Goal: Transaction & Acquisition: Purchase product/service

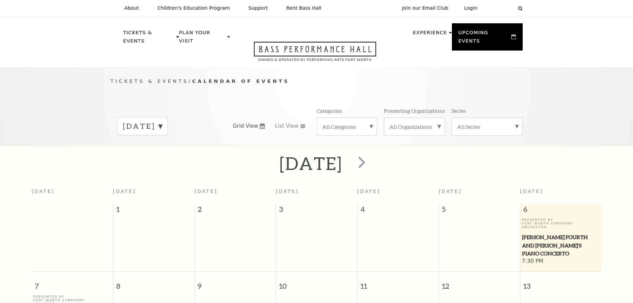
scroll to position [59, 0]
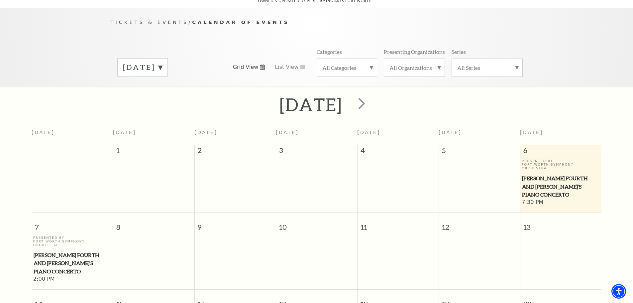
click at [480, 175] on td at bounding box center [479, 182] width 81 height 47
click at [441, 63] on div "All Organizations" at bounding box center [414, 67] width 61 height 18
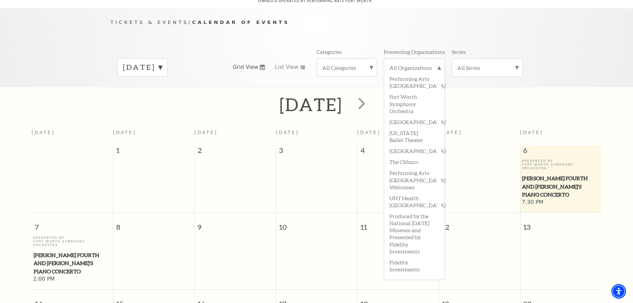
click at [373, 60] on div "All Categories" at bounding box center [347, 67] width 60 height 18
click at [370, 32] on div "Tickets & Events / Calendar of Events September 2025 Grid View List View Catego…" at bounding box center [316, 52] width 425 height 68
click at [507, 39] on div "Tickets & Events / Calendar of Events September 2025 Grid View List View Catego…" at bounding box center [316, 52] width 425 height 68
click at [434, 64] on label "All Organizations" at bounding box center [414, 68] width 50 height 9
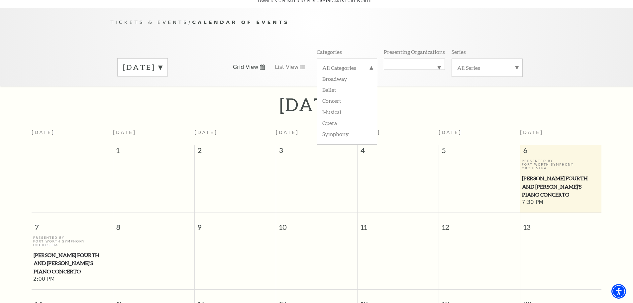
click at [216, 99] on div "September 2025" at bounding box center [316, 105] width 633 height 24
drag, startPoint x: 242, startPoint y: 97, endPoint x: 282, endPoint y: 99, distance: 39.9
click at [282, 99] on h2 "September 2025" at bounding box center [310, 104] width 63 height 21
click at [329, 48] on p "Categories" at bounding box center [329, 51] width 25 height 7
click at [329, 64] on label "All Categories" at bounding box center [346, 68] width 49 height 9
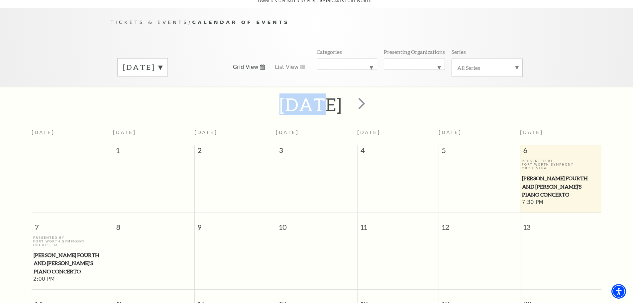
click at [227, 98] on div "September 2025" at bounding box center [316, 105] width 633 height 24
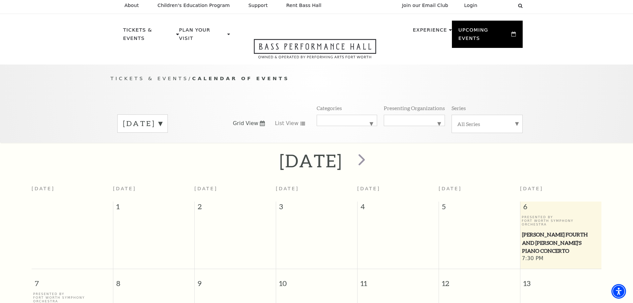
scroll to position [0, 0]
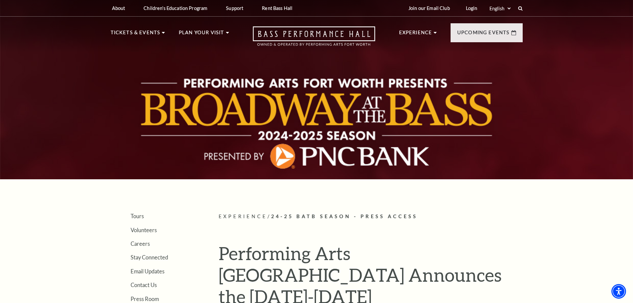
drag, startPoint x: 54, startPoint y: 169, endPoint x: 49, endPoint y: 79, distance: 90.2
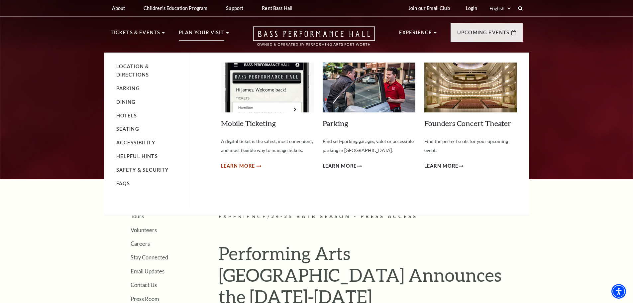
click at [251, 167] on span "Learn More" at bounding box center [238, 166] width 34 height 8
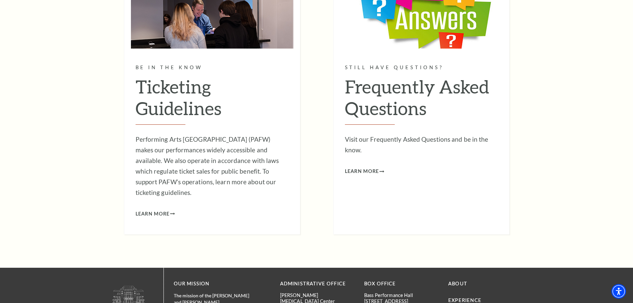
scroll to position [665, 0]
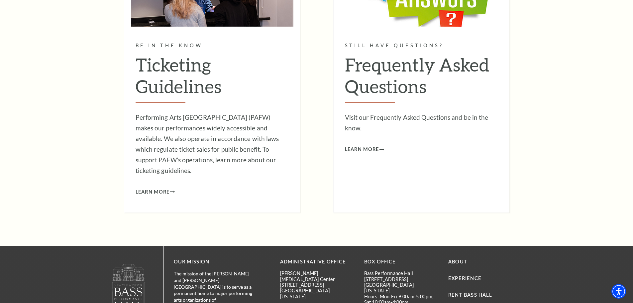
click at [401, 69] on h2 "Frequently Asked Questions" at bounding box center [421, 78] width 153 height 49
click at [368, 148] on span "Learn More" at bounding box center [362, 149] width 34 height 8
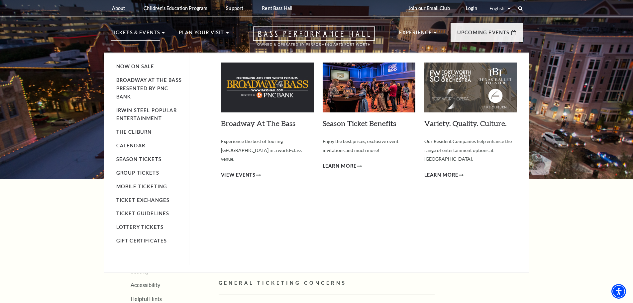
click at [130, 63] on li "Now On Sale" at bounding box center [149, 66] width 66 height 8
click at [130, 65] on link "Now On Sale" at bounding box center [135, 66] width 38 height 6
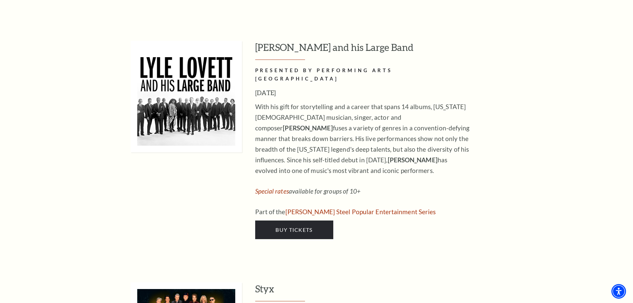
scroll to position [1130, 0]
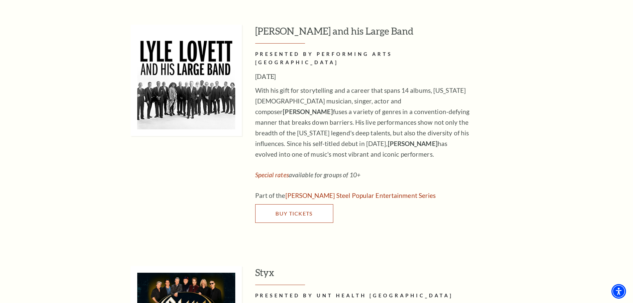
click at [286, 210] on span "Buy Tickets" at bounding box center [293, 213] width 37 height 6
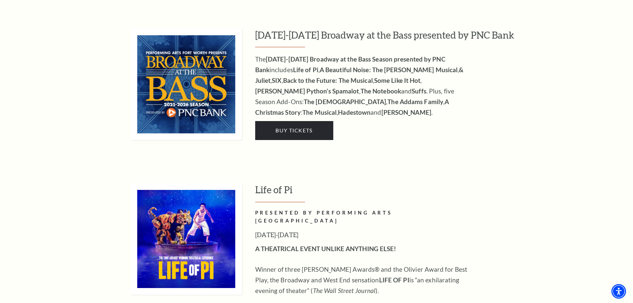
scroll to position [664, 0]
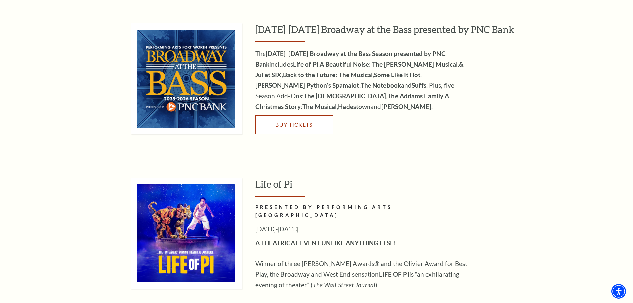
click at [306, 121] on span "Buy Tickets" at bounding box center [293, 124] width 37 height 6
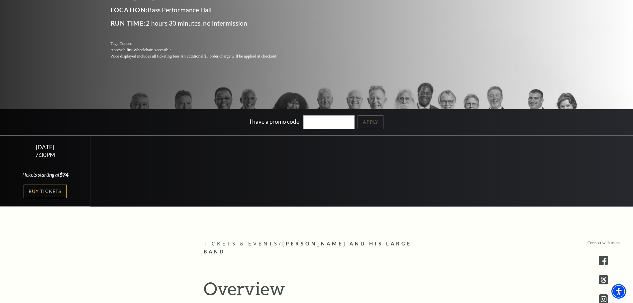
scroll to position [129, 0]
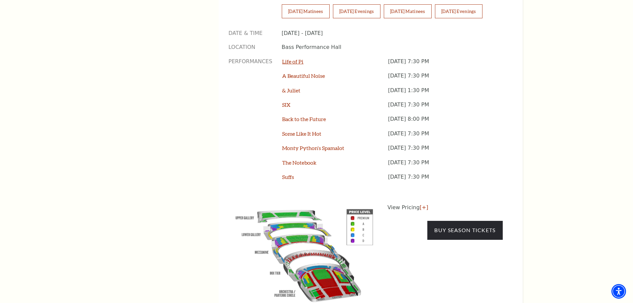
scroll to position [598, 0]
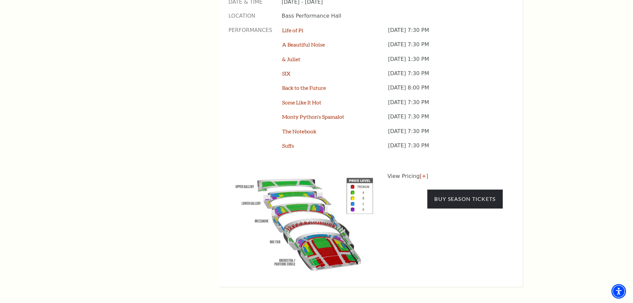
click at [406, 172] on p "View Pricing [+]" at bounding box center [444, 176] width 115 height 8
click at [421, 173] on link "[+]" at bounding box center [424, 176] width 9 height 6
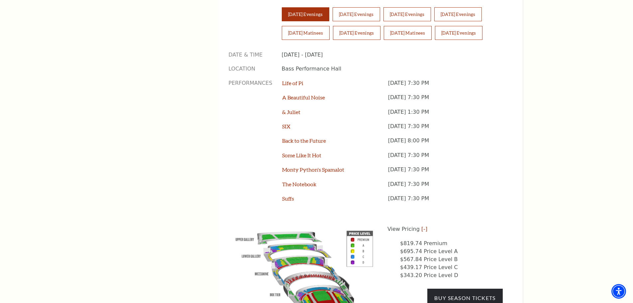
scroll to position [399, 0]
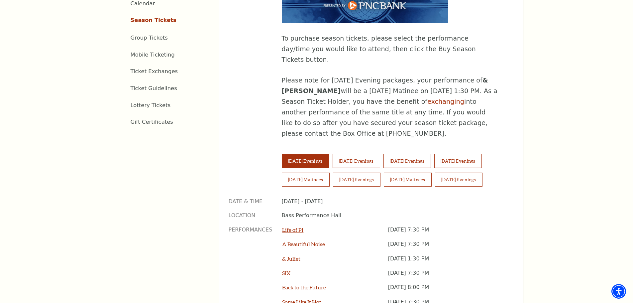
click at [295, 226] on link "Life of Pi" at bounding box center [292, 229] width 21 height 6
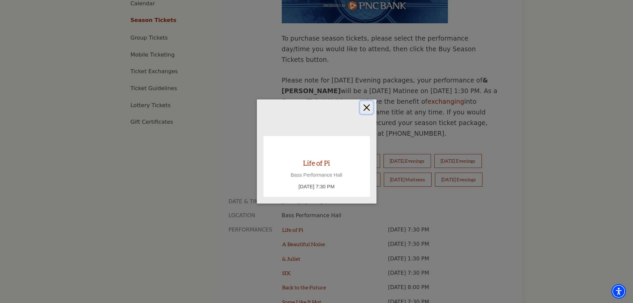
click at [365, 107] on button "Close" at bounding box center [366, 107] width 13 height 13
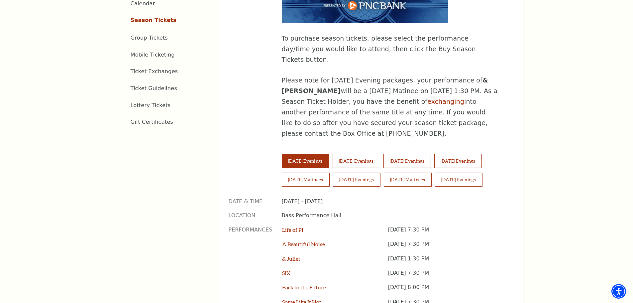
click at [246, 198] on p "Date & Time" at bounding box center [250, 201] width 43 height 7
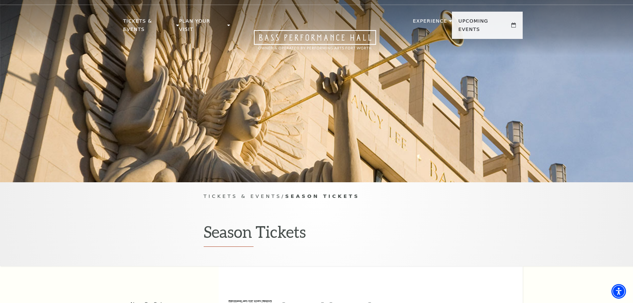
scroll to position [0, 0]
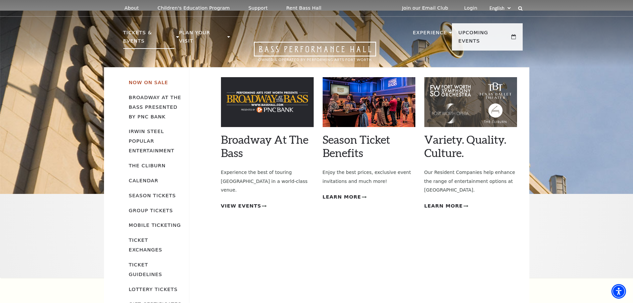
click at [145, 79] on link "Now On Sale" at bounding box center [148, 82] width 39 height 6
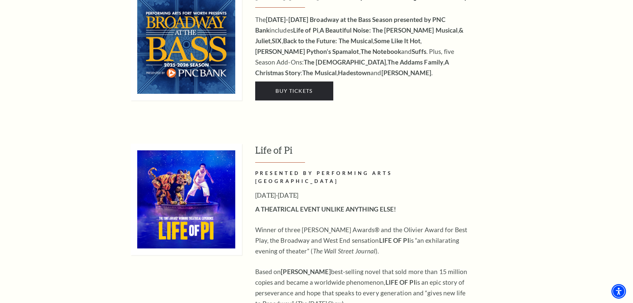
scroll to position [698, 0]
click at [277, 143] on h3 "Life of Pi" at bounding box center [388, 152] width 267 height 19
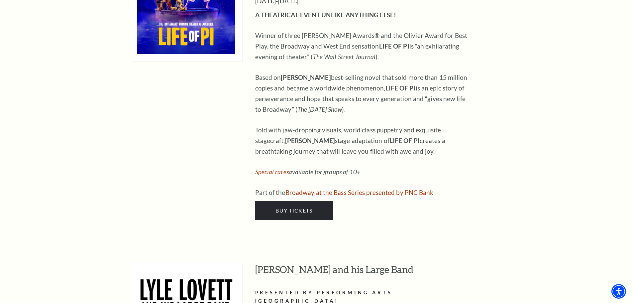
scroll to position [897, 0]
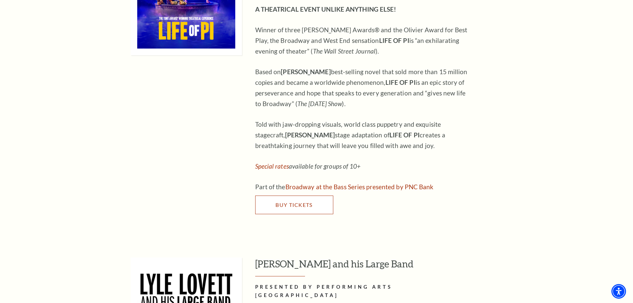
click at [272, 195] on link "Buy Tickets" at bounding box center [294, 204] width 78 height 19
